Goal: Transaction & Acquisition: Book appointment/travel/reservation

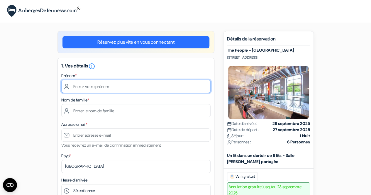
click at [91, 82] on input "text" at bounding box center [135, 86] width 149 height 13
type input "Bertrand"
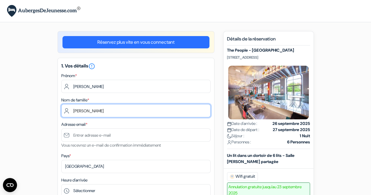
type input "VIDEAU"
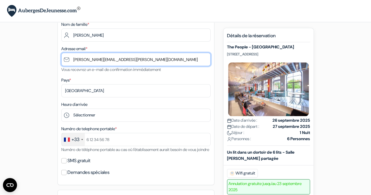
scroll to position [88, 0]
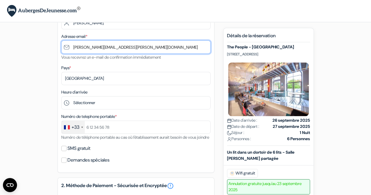
type input "[PERSON_NAME][EMAIL_ADDRESS][DOMAIN_NAME]"
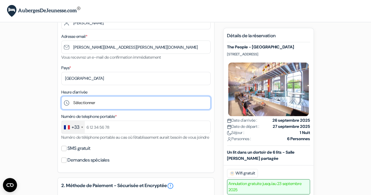
click at [90, 102] on select "Sélectionner 1:00 2:00 3:00 4:00 5:00 6:00 7:00 8:00 9:00 10:00 11:00 12:00 13:…" at bounding box center [135, 102] width 149 height 13
select select "18"
click at [61, 97] on select "Sélectionner 1:00 2:00 3:00 4:00 5:00 6:00 7:00 8:00 9:00 10:00 11:00 12:00 13:…" at bounding box center [135, 102] width 149 height 13
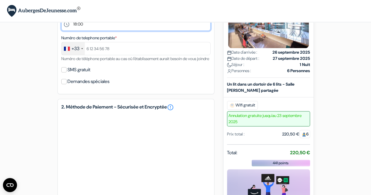
scroll to position [176, 0]
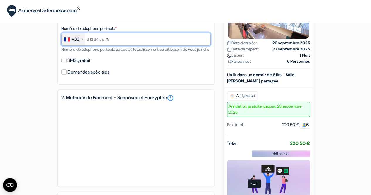
drag, startPoint x: 115, startPoint y: 41, endPoint x: 89, endPoint y: 39, distance: 26.4
click at [89, 39] on input "text" at bounding box center [135, 39] width 149 height 13
drag, startPoint x: 89, startPoint y: 39, endPoint x: 120, endPoint y: 40, distance: 31.7
click at [120, 40] on input "text" at bounding box center [135, 39] width 149 height 13
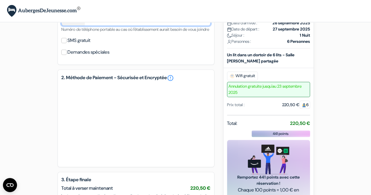
scroll to position [205, 0]
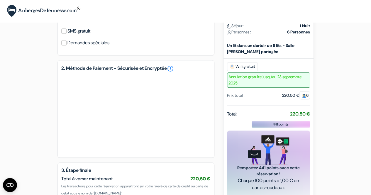
type input "620992618"
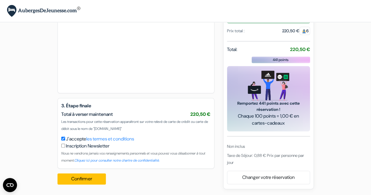
scroll to position [277, 0]
click at [87, 176] on button "Confirmer Loading..." at bounding box center [81, 178] width 49 height 11
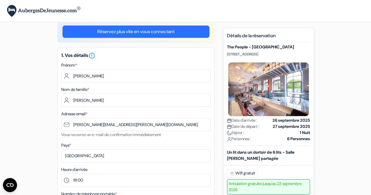
scroll to position [0, 0]
